Goal: Entertainment & Leisure: Consume media (video, audio)

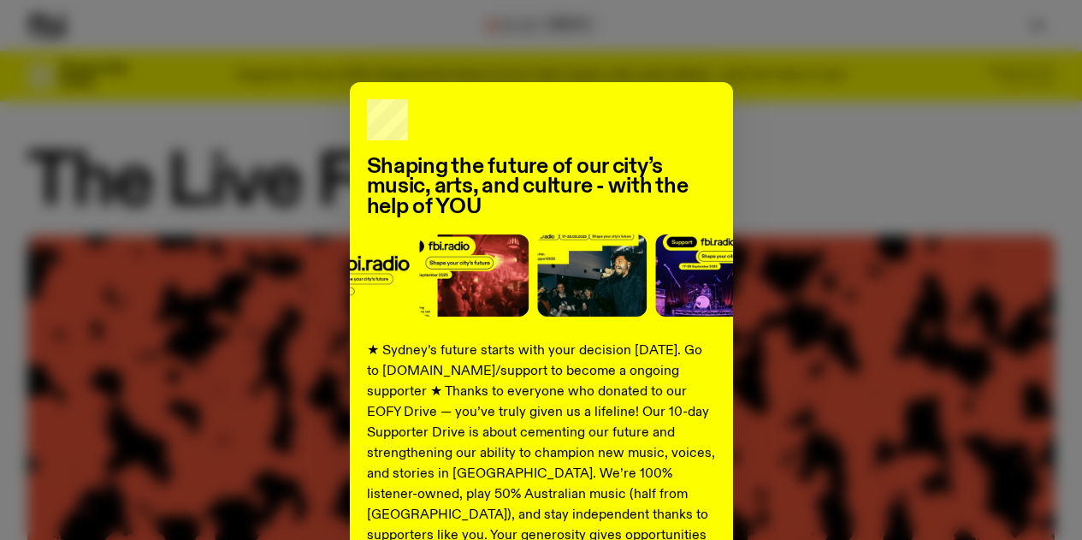
scroll to position [103, 0]
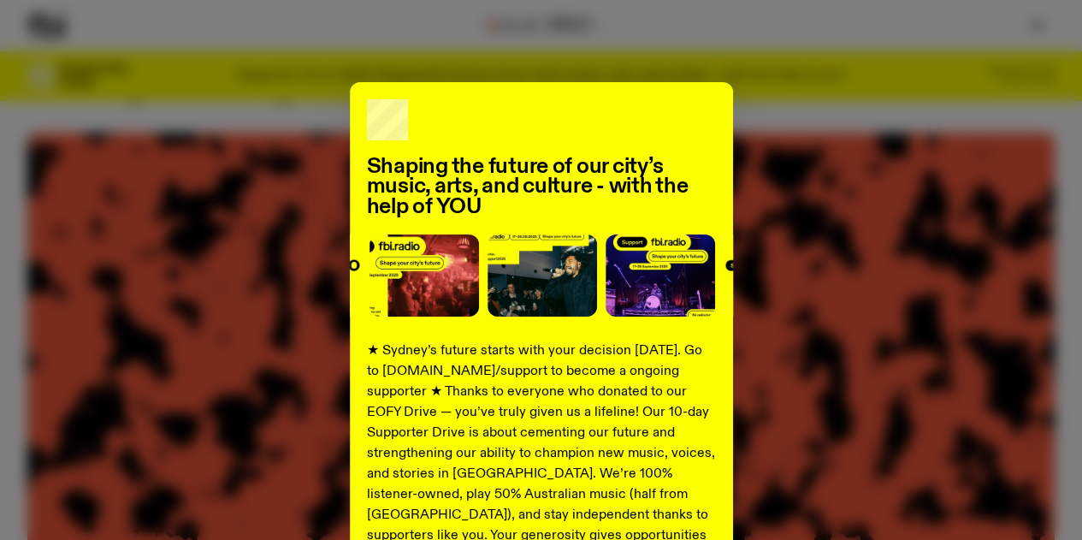
click at [769, 151] on div "Shaping the future of our city’s music, arts, and culture - with the help of YO…" at bounding box center [540, 433] width 1027 height 703
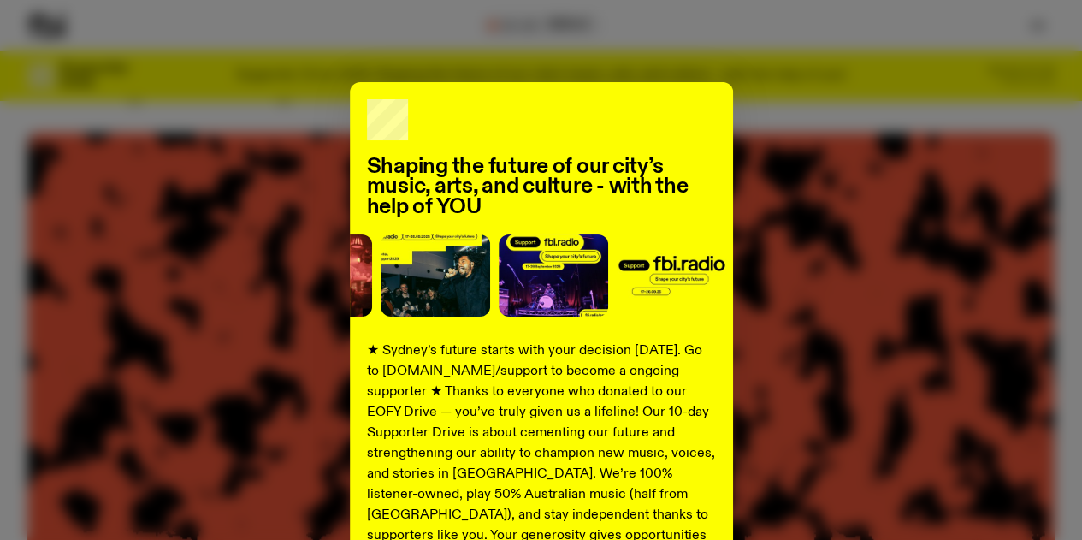
scroll to position [226, 0]
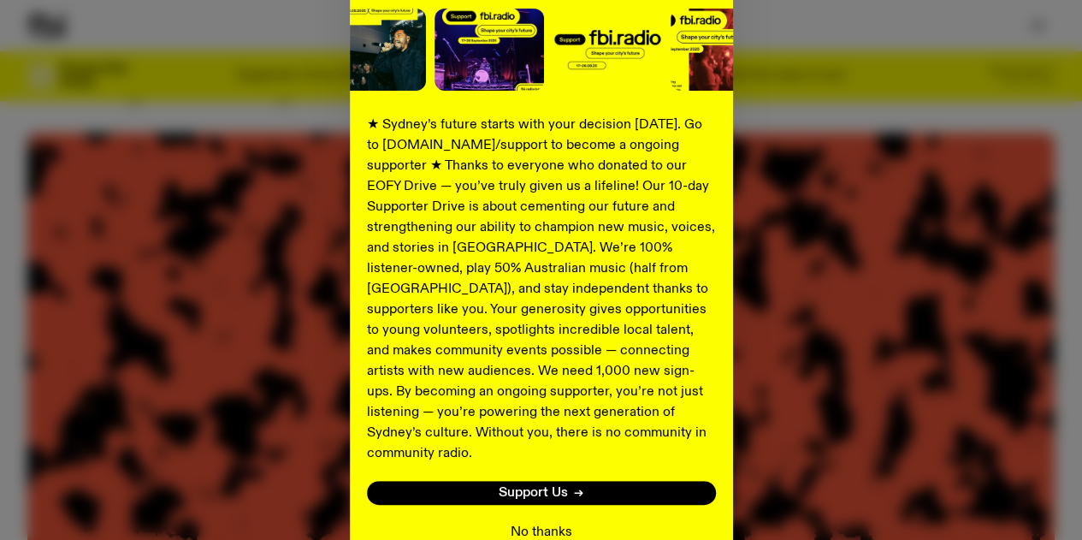
click at [542, 522] on button "No thanks" at bounding box center [541, 532] width 62 height 21
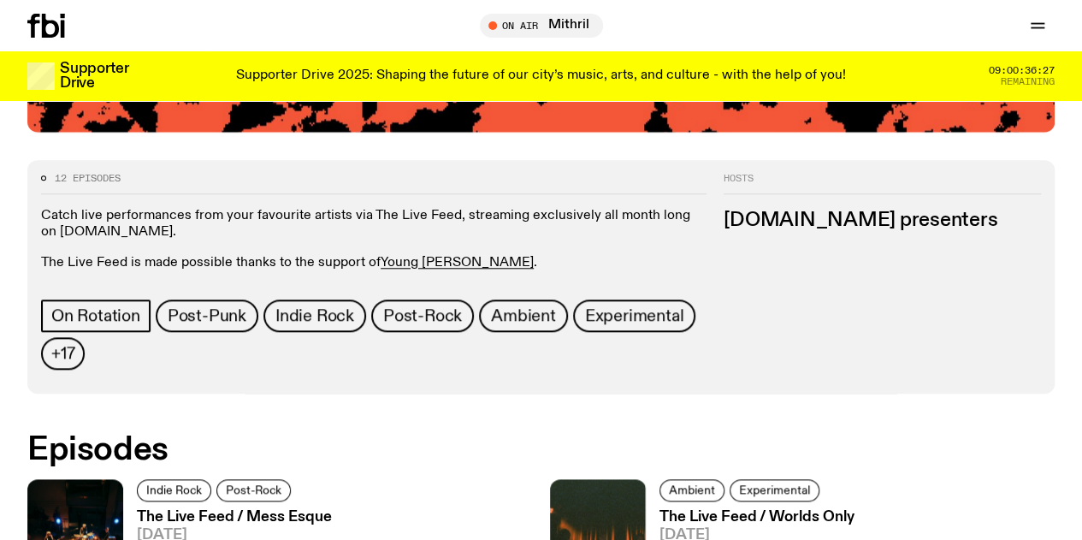
scroll to position [723, 0]
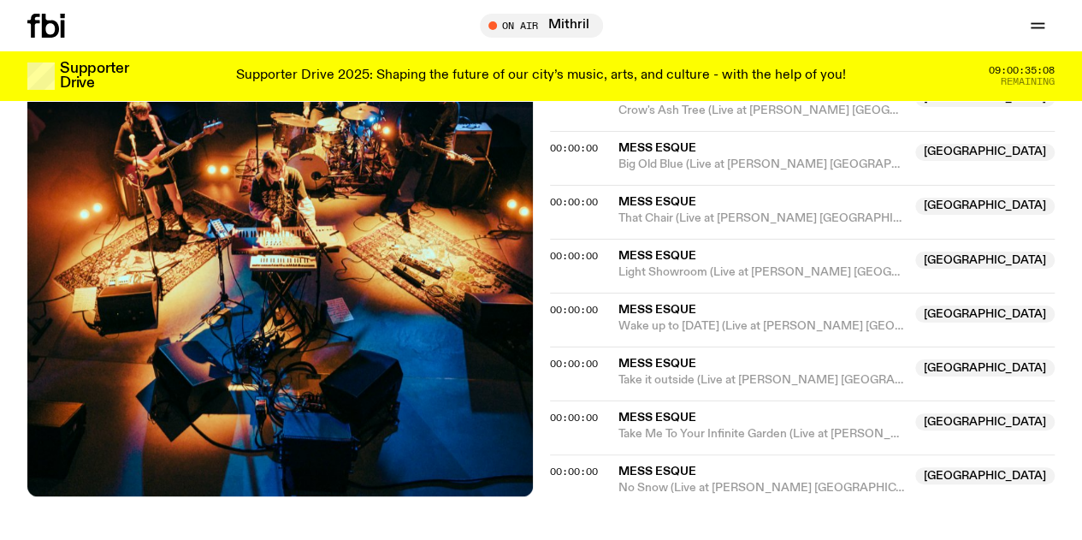
scroll to position [697, 0]
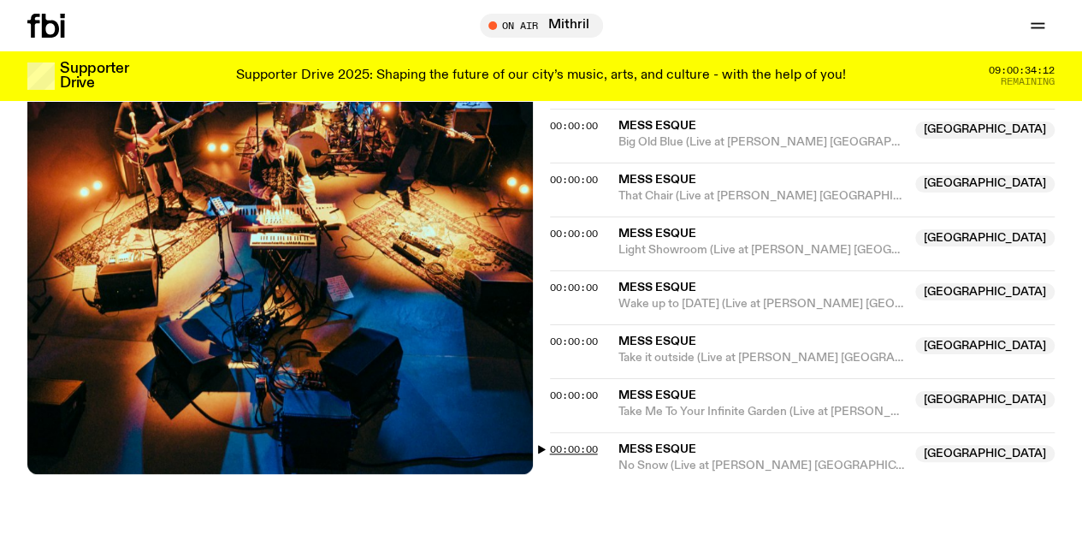
click at [564, 456] on span "00:00:00" at bounding box center [574, 449] width 48 height 14
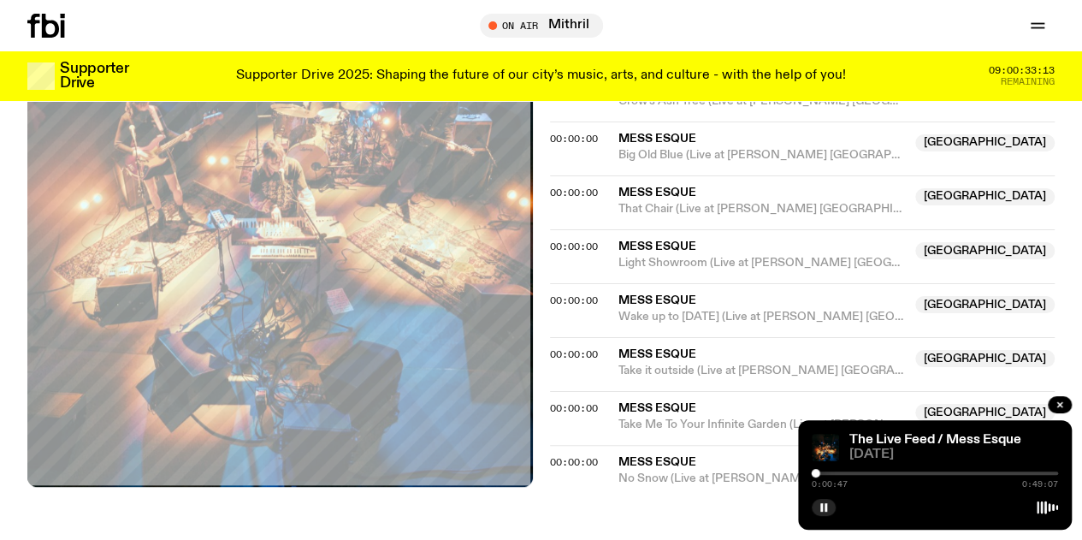
scroll to position [778, 0]
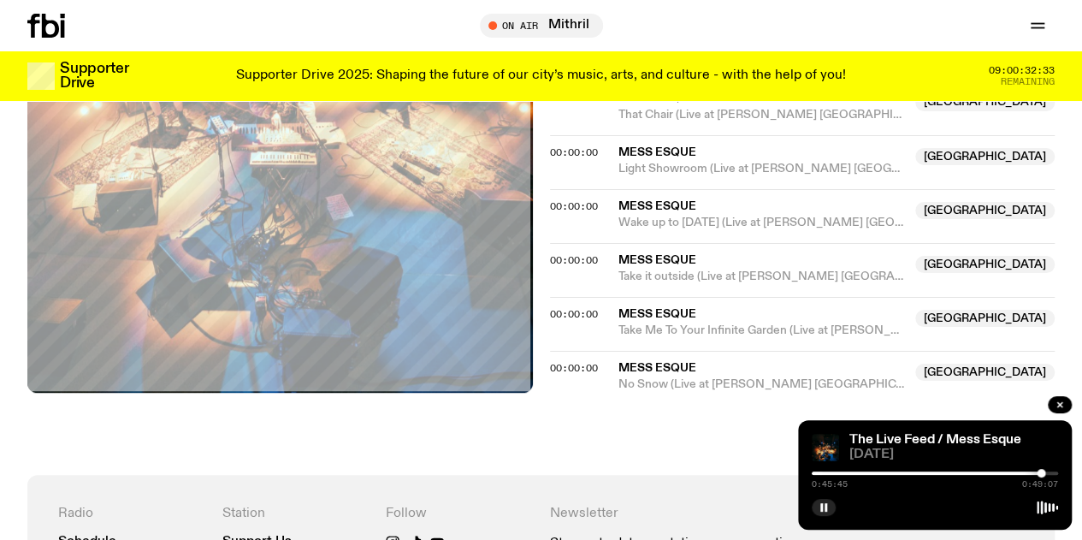
drag, startPoint x: 819, startPoint y: 469, endPoint x: 1041, endPoint y: 456, distance: 221.9
click at [1041, 456] on div "The Live Feed / Mess Esque 10.09.25 0:45:45 0:49:07" at bounding box center [935, 474] width 274 height 109
drag, startPoint x: 1044, startPoint y: 474, endPoint x: 1035, endPoint y: 474, distance: 9.4
click at [1035, 474] on div at bounding box center [1034, 473] width 9 height 9
click at [1029, 476] on div at bounding box center [1029, 473] width 9 height 9
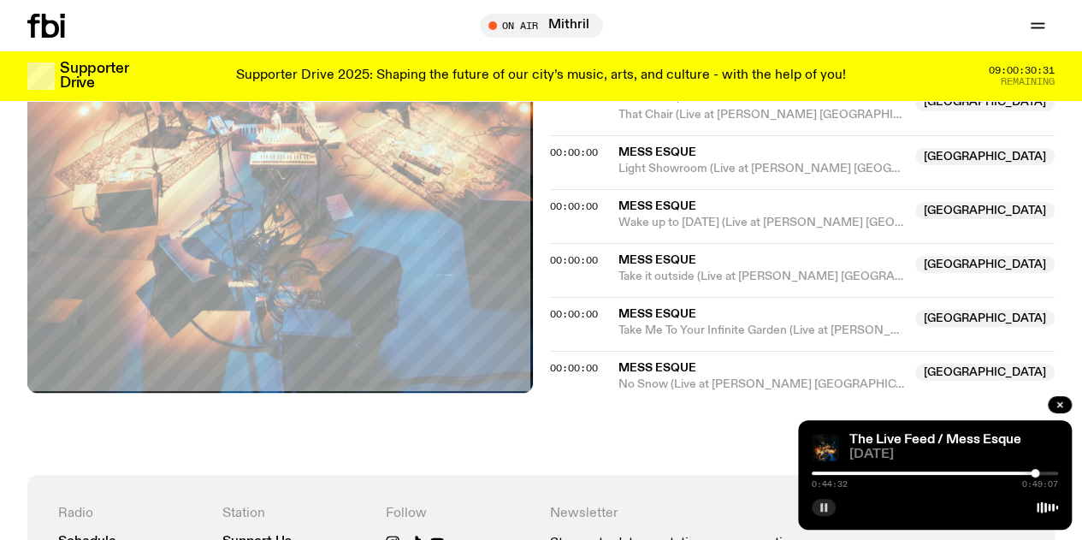
click at [825, 505] on rect "button" at bounding box center [825, 507] width 3 height 9
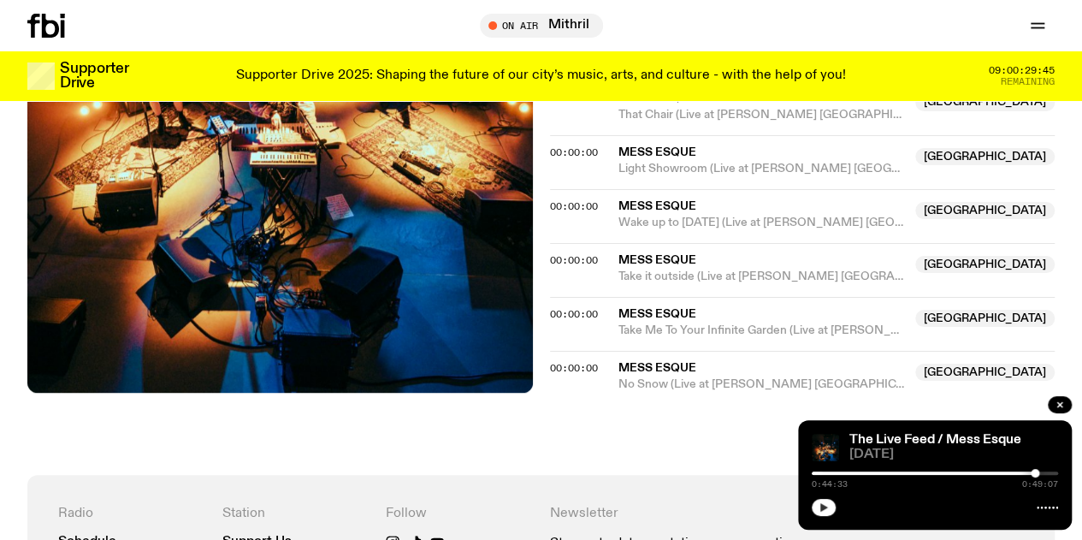
click at [817, 507] on button "button" at bounding box center [823, 507] width 24 height 17
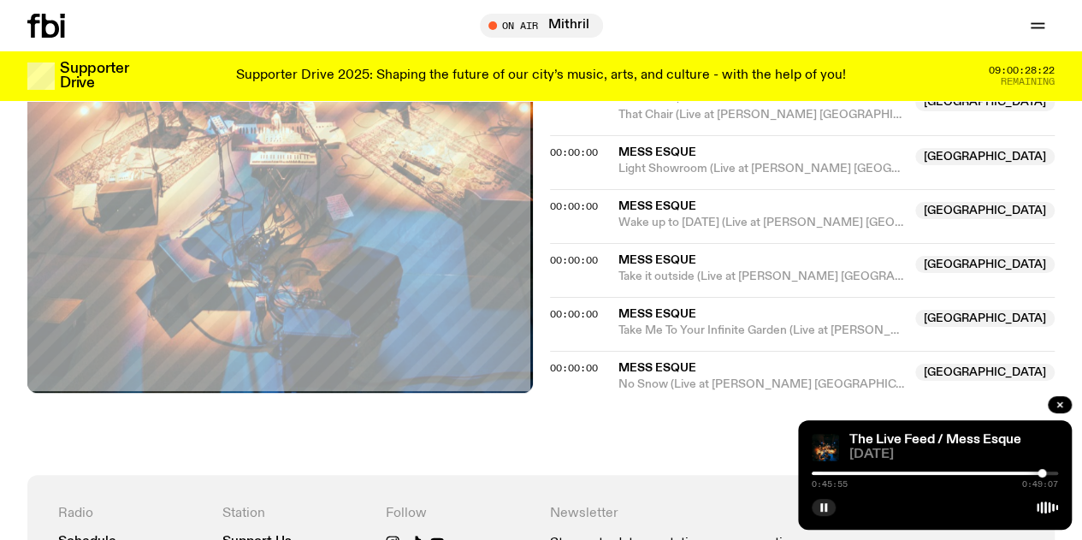
click at [859, 505] on div at bounding box center [934, 505] width 246 height 21
click at [826, 504] on rect "button" at bounding box center [825, 507] width 3 height 9
